Goal: Transaction & Acquisition: Obtain resource

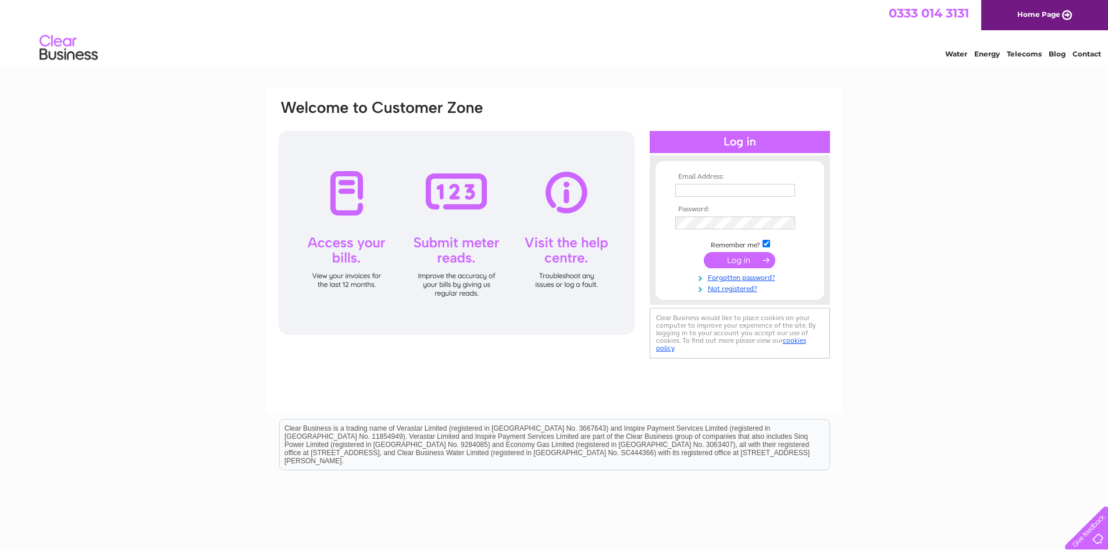
type input "hblair@hmraitt.com"
click at [738, 256] on input "submit" at bounding box center [740, 260] width 72 height 16
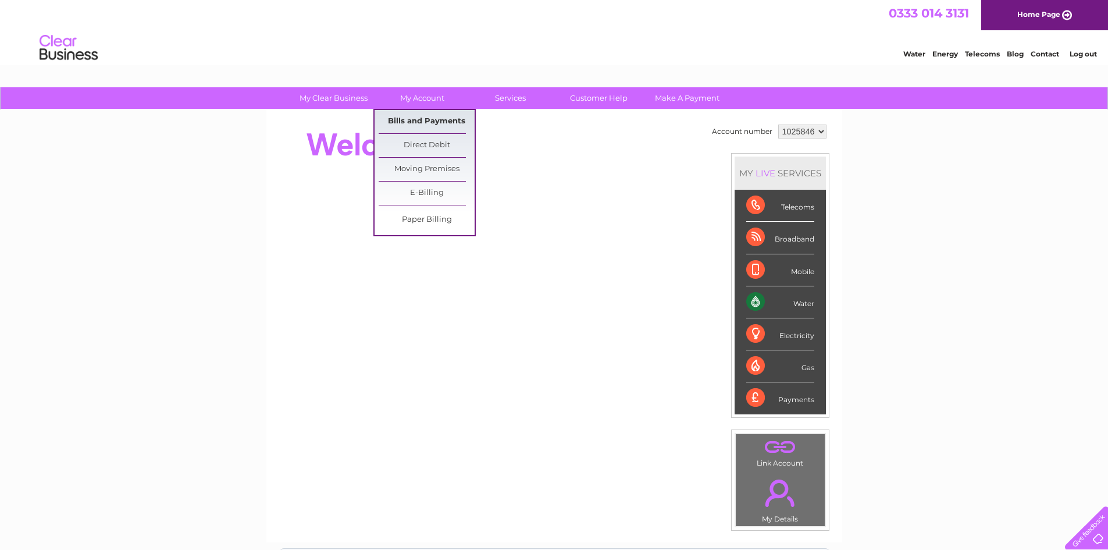
click at [414, 122] on link "Bills and Payments" at bounding box center [427, 121] width 96 height 23
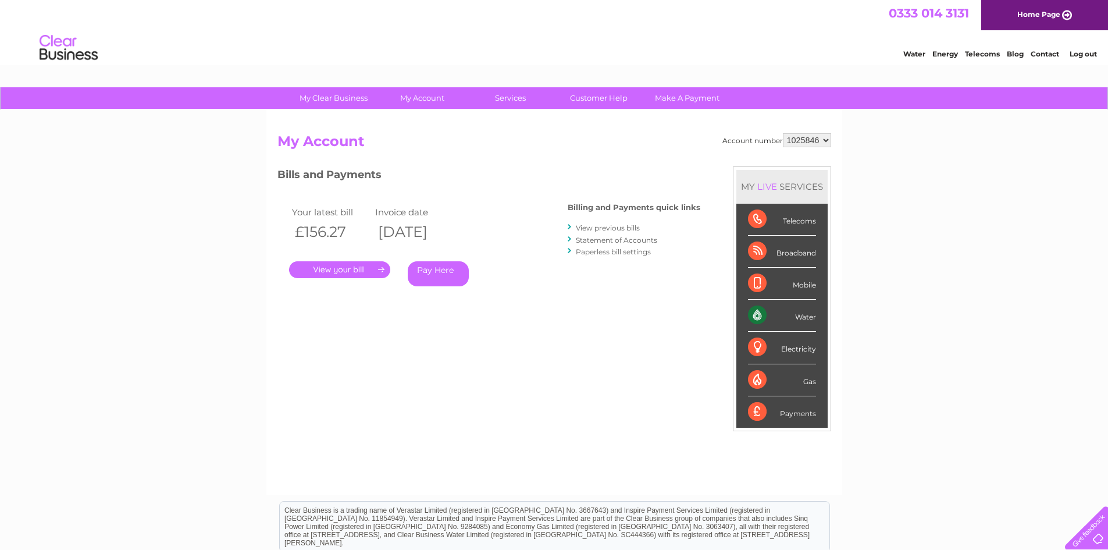
click at [607, 229] on link "View previous bills" at bounding box center [608, 227] width 64 height 9
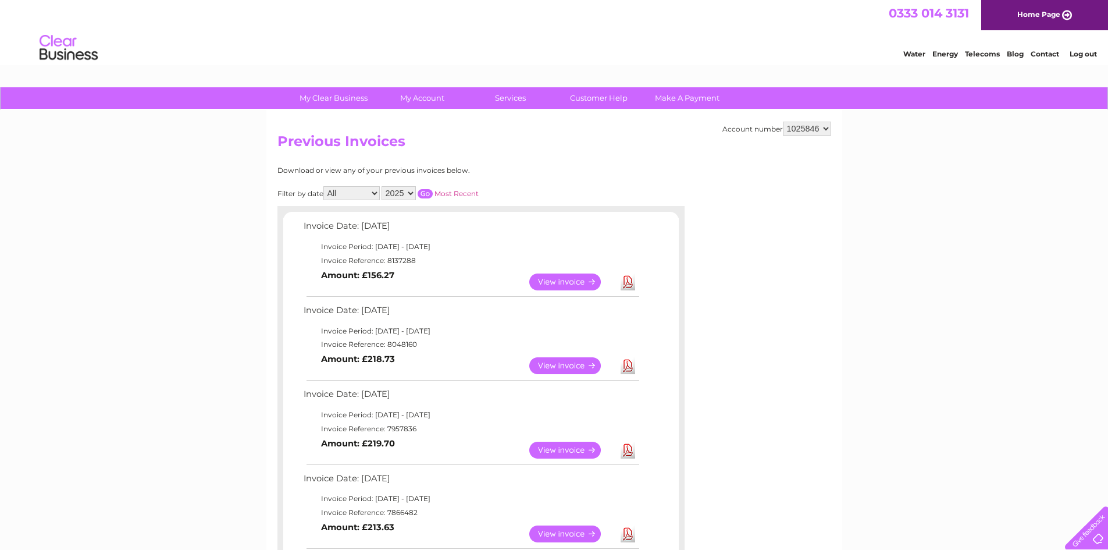
click at [626, 285] on link "Download" at bounding box center [628, 281] width 15 height 17
click at [634, 370] on link "Download" at bounding box center [628, 365] width 15 height 17
click at [628, 448] on link "Download" at bounding box center [628, 450] width 15 height 17
click at [627, 364] on link "Download" at bounding box center [628, 365] width 15 height 17
